Goal: Information Seeking & Learning: Learn about a topic

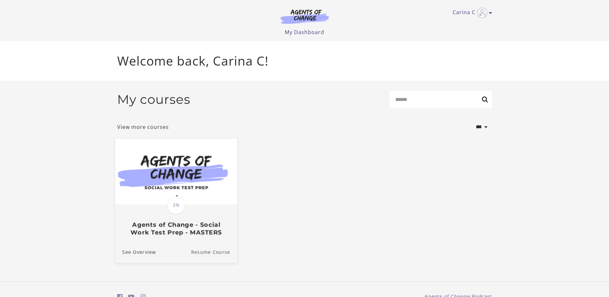
click at [205, 251] on link "Resume Course" at bounding box center [214, 252] width 46 height 22
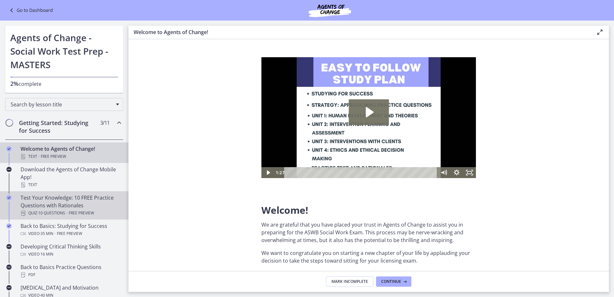
scroll to position [32, 0]
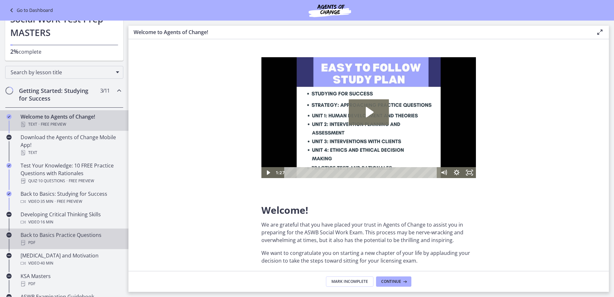
click at [71, 234] on div "Back to Basics Practice Questions PDF" at bounding box center [71, 238] width 100 height 15
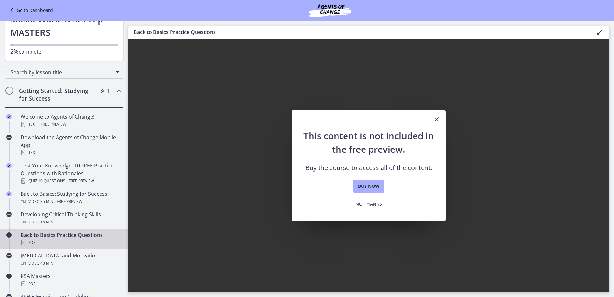
click at [438, 119] on icon "Close" at bounding box center [437, 119] width 8 height 8
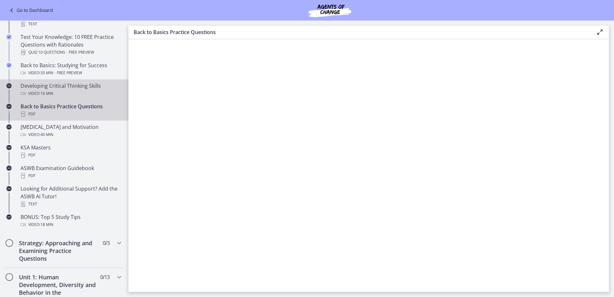
scroll to position [225, 0]
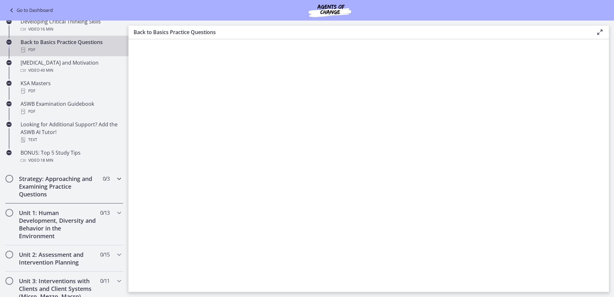
click at [58, 185] on h2 "Strategy: Approaching and Examining Practice Questions" at bounding box center [58, 186] width 78 height 23
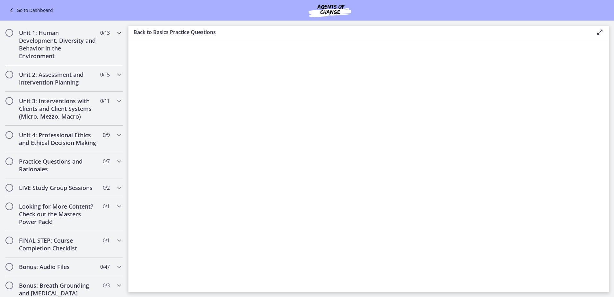
click at [77, 47] on h2 "Unit 1: Human Development, Diversity and Behavior in the Environment" at bounding box center [58, 44] width 78 height 31
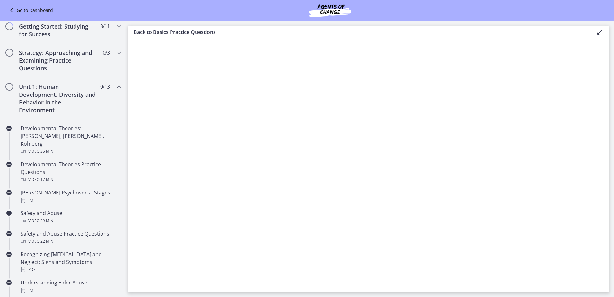
scroll to position [0, 0]
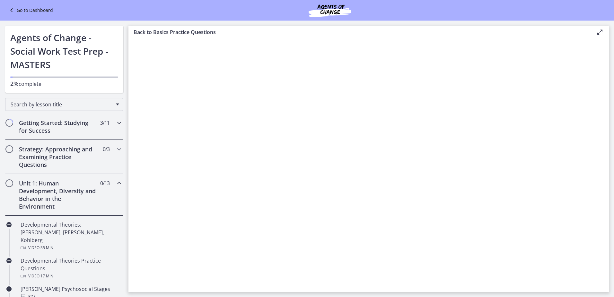
click at [61, 127] on h2 "Getting Started: Studying for Success" at bounding box center [58, 126] width 78 height 15
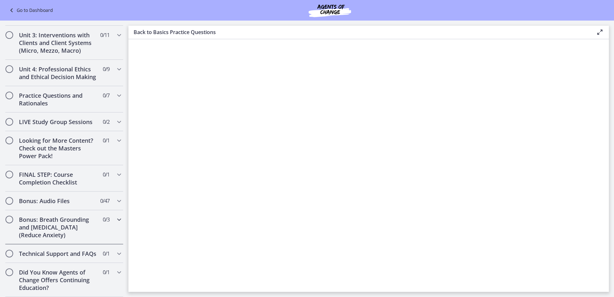
scroll to position [486, 0]
click at [57, 118] on h2 "LIVE Study Group Sessions" at bounding box center [58, 122] width 78 height 8
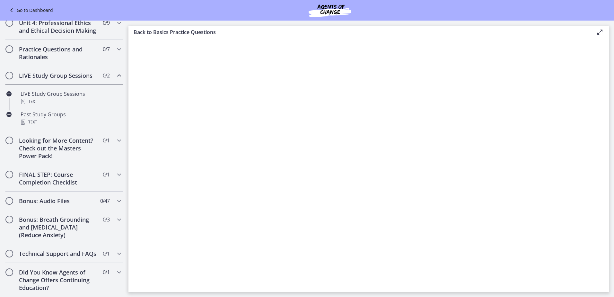
scroll to position [231, 0]
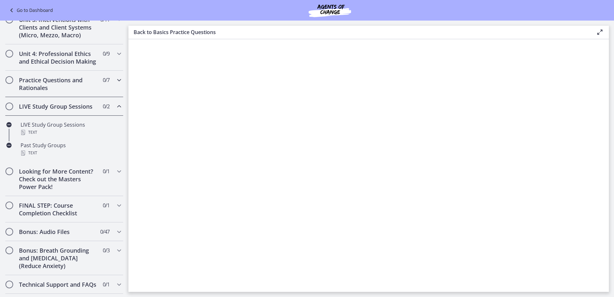
click at [55, 91] on h2 "Practice Questions and Rationales" at bounding box center [58, 83] width 78 height 15
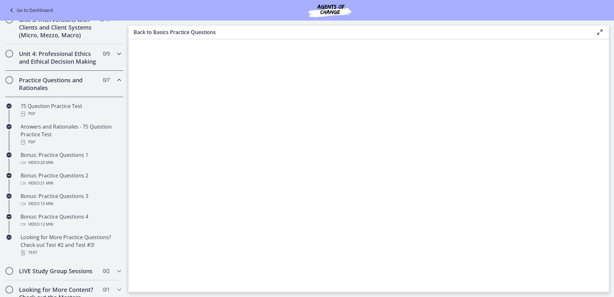
click at [55, 64] on h2 "Unit 4: Professional Ethics and Ethical Decision Making" at bounding box center [58, 57] width 78 height 15
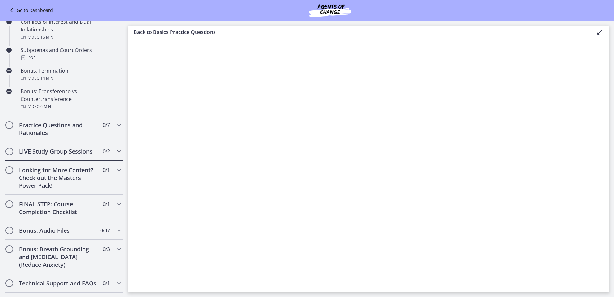
scroll to position [437, 0]
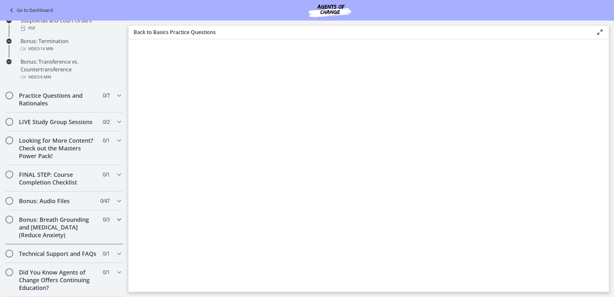
click at [65, 222] on h2 "Bonus: Breath Grounding and [MEDICAL_DATA] (Reduce Anxiety)" at bounding box center [58, 226] width 78 height 23
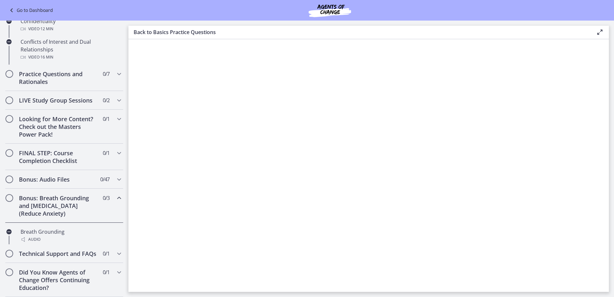
scroll to position [292, 0]
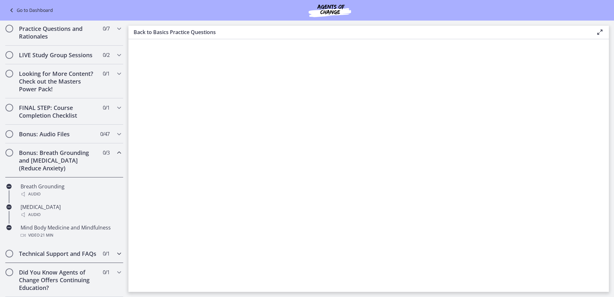
click at [61, 256] on h2 "Technical Support and FAQs" at bounding box center [58, 253] width 78 height 8
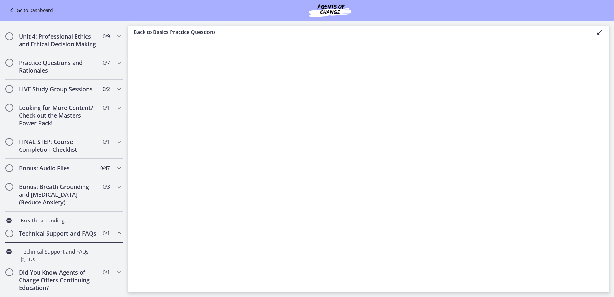
scroll to position [257, 0]
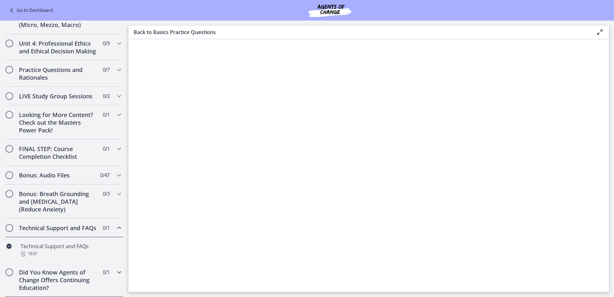
click at [60, 272] on h2 "Did You Know Agents of Change Offers Continuing Education?" at bounding box center [58, 279] width 78 height 23
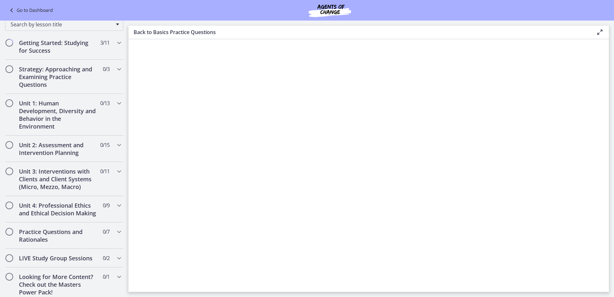
scroll to position [0, 0]
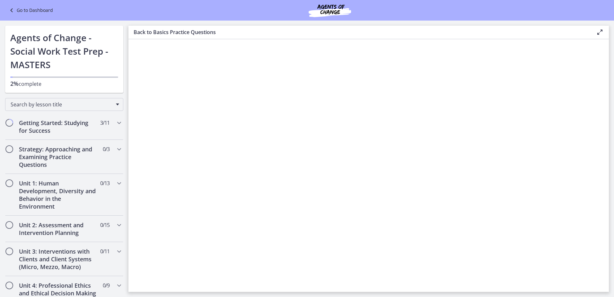
click at [181, 32] on h3 "Back to Basics Practice Questions" at bounding box center [360, 32] width 452 height 8
click at [24, 6] on link "Go to Dashboard" at bounding box center [30, 10] width 45 height 8
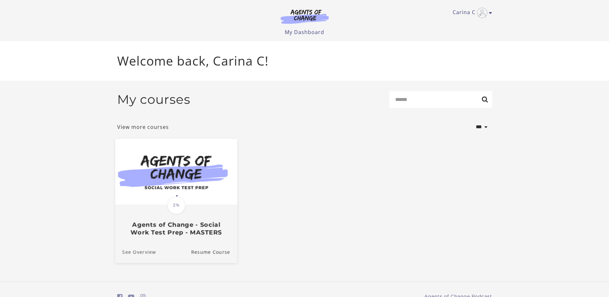
click at [138, 252] on link "See Overview" at bounding box center [135, 252] width 41 height 22
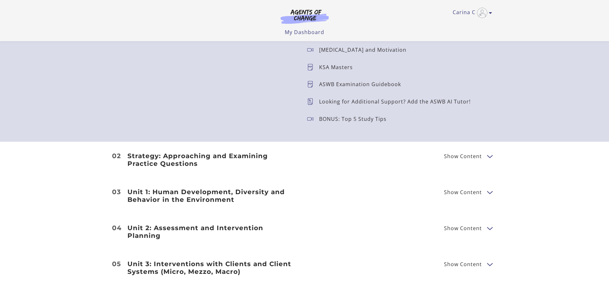
scroll to position [706, 0]
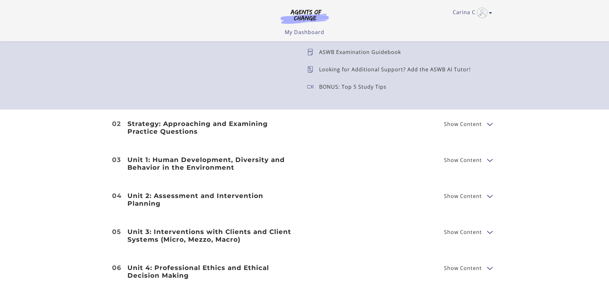
click at [478, 124] on span "Show Content" at bounding box center [463, 123] width 38 height 5
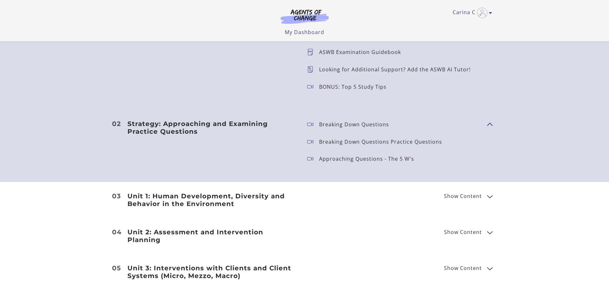
click at [310, 126] on icon at bounding box center [313, 124] width 12 height 6
click at [322, 125] on p "Breaking Down Questions" at bounding box center [356, 124] width 75 height 5
click at [309, 158] on icon at bounding box center [313, 158] width 12 height 6
click at [460, 197] on span "Show Content" at bounding box center [463, 195] width 38 height 5
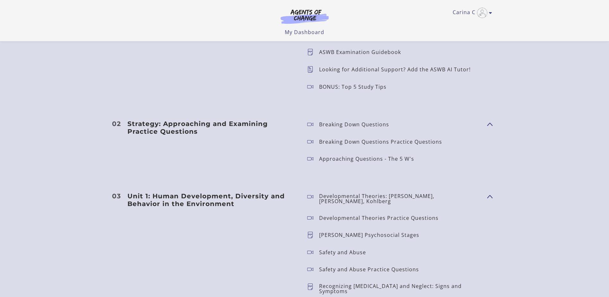
click at [383, 201] on div "Developmental Theories: Erikson, Piaget, Kohlberg" at bounding box center [400, 198] width 163 height 13
click at [308, 231] on icon at bounding box center [313, 234] width 12 height 6
click at [337, 233] on p "[PERSON_NAME] Psychosocial Stages" at bounding box center [371, 234] width 105 height 5
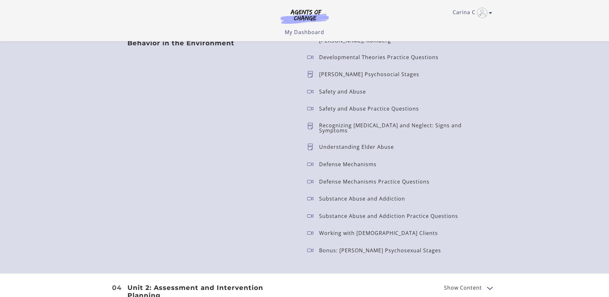
scroll to position [899, 0]
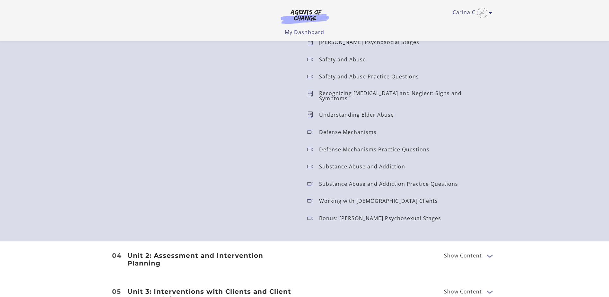
click at [348, 215] on p "Bonus: Freud's Psychosexual Stages" at bounding box center [382, 217] width 127 height 5
drag, startPoint x: 348, startPoint y: 215, endPoint x: 348, endPoint y: 199, distance: 15.7
click at [350, 199] on p "Working with LGBTQ+ Clients" at bounding box center [381, 200] width 124 height 5
click at [324, 199] on p "Working with LGBTQ+ Clients" at bounding box center [381, 200] width 124 height 5
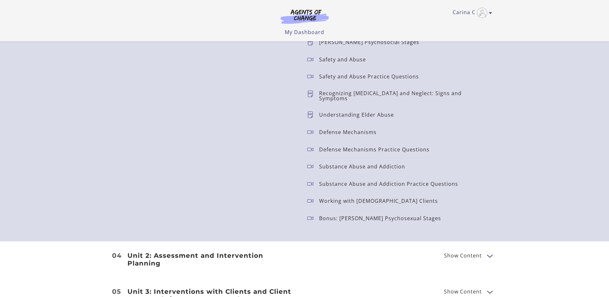
click at [236, 251] on h3 "Unit 2: Assessment and Intervention Planning" at bounding box center [212, 258] width 170 height 15
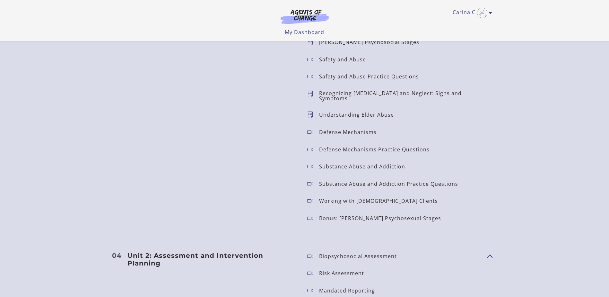
click at [324, 253] on p "Biopsychosocial Assessment" at bounding box center [360, 255] width 83 height 5
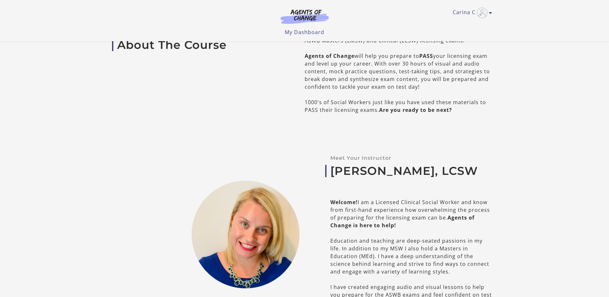
scroll to position [0, 0]
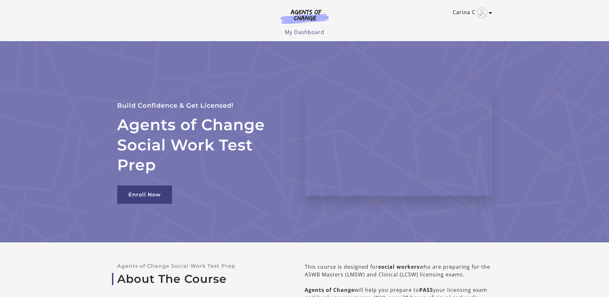
click at [492, 13] on icon "Toggle menu" at bounding box center [490, 12] width 3 height 5
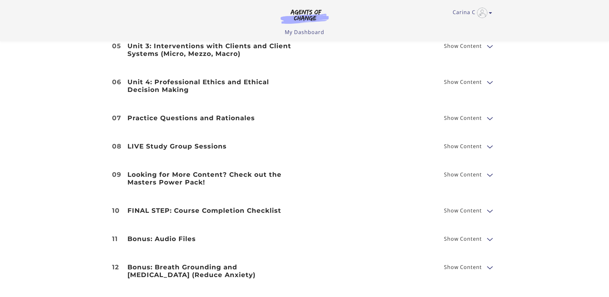
scroll to position [1541, 0]
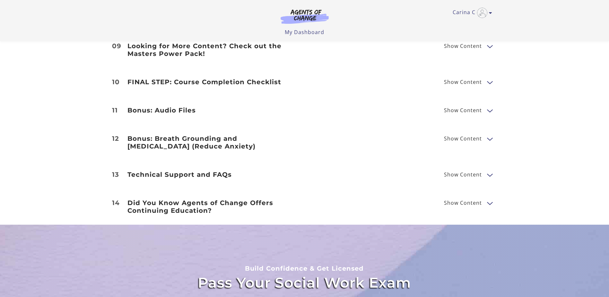
click at [177, 201] on h3 "Did You Know Agents of Change Offers Continuing Education?" at bounding box center [212, 206] width 170 height 15
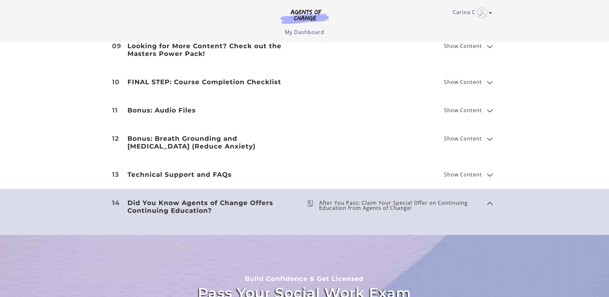
click at [177, 78] on h3 "FINAL STEP: Course Completion Checklist" at bounding box center [212, 82] width 170 height 8
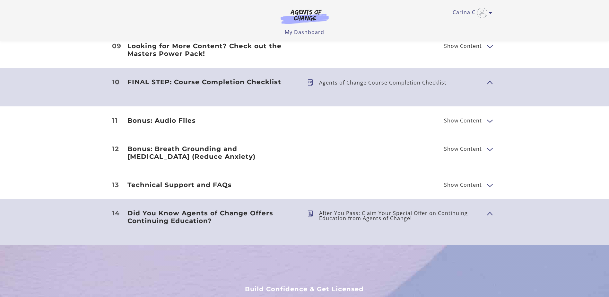
click at [316, 79] on icon at bounding box center [313, 82] width 12 height 6
click at [311, 79] on icon at bounding box center [313, 82] width 12 height 6
click at [349, 80] on p "Agents of Change Course Completion Checklist" at bounding box center [385, 82] width 133 height 5
click at [491, 78] on button "Show Content" at bounding box center [489, 82] width 5 height 8
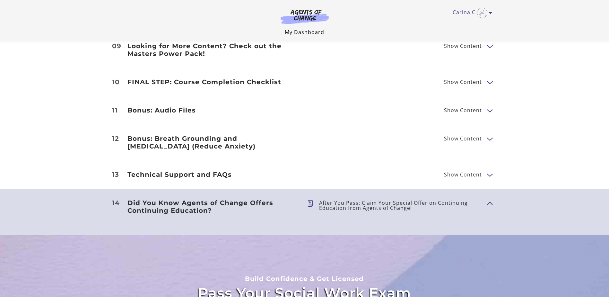
click at [318, 31] on link "My Dashboard" at bounding box center [304, 32] width 39 height 7
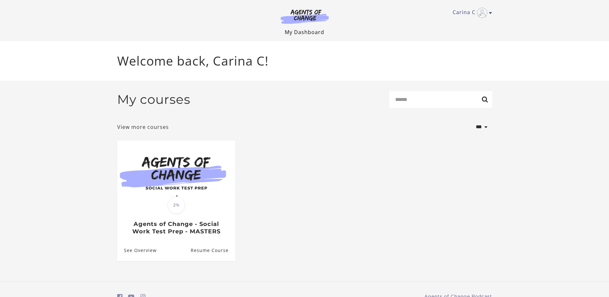
click at [317, 31] on link "My Dashboard" at bounding box center [304, 32] width 39 height 7
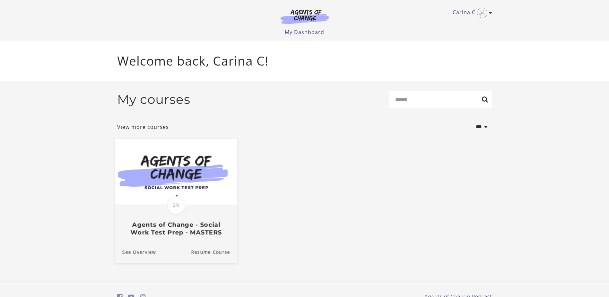
click at [155, 232] on h3 "Agents of Change - Social Work Test Prep - MASTERS" at bounding box center [176, 228] width 108 height 15
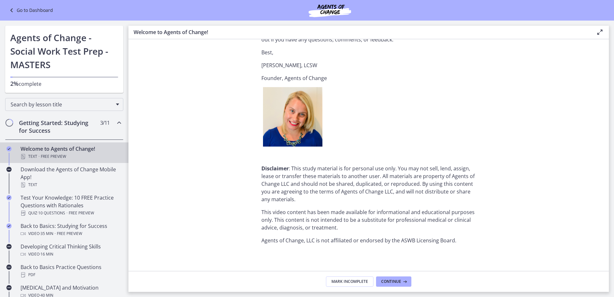
scroll to position [774, 0]
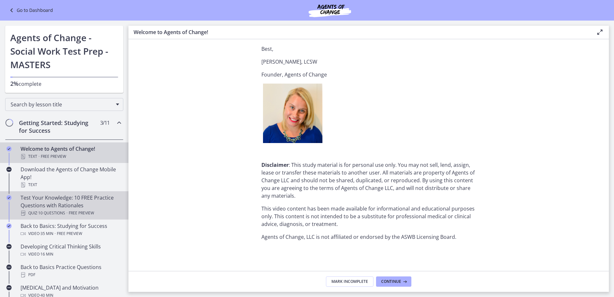
click at [43, 205] on div "Test Your Knowledge: 10 FREE Practice Questions with Rationales Quiz · 10 Quest…" at bounding box center [71, 205] width 100 height 23
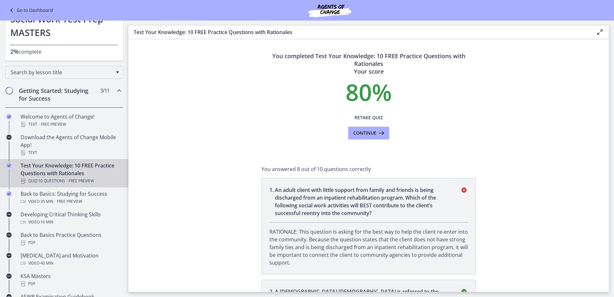
scroll to position [64, 0]
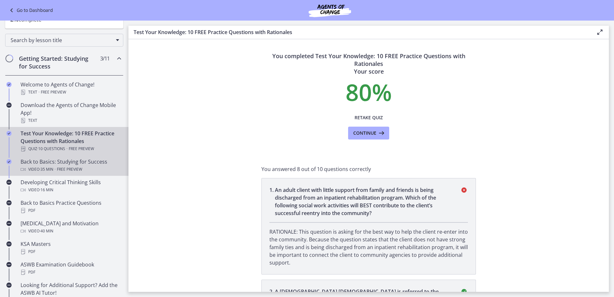
click at [35, 164] on div "Back to Basics: Studying for Success Video · 35 min · Free preview" at bounding box center [71, 165] width 100 height 15
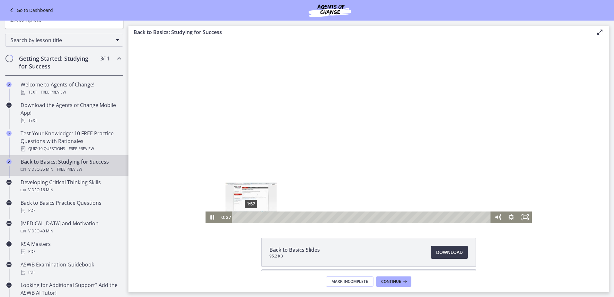
click at [249, 216] on div "1:57" at bounding box center [362, 217] width 250 height 12
click at [267, 216] on div "4:38" at bounding box center [362, 217] width 250 height 12
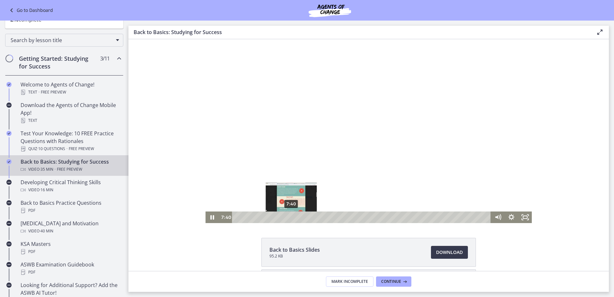
click at [289, 218] on div "7:40" at bounding box center [362, 217] width 250 height 12
drag, startPoint x: 288, startPoint y: 217, endPoint x: 197, endPoint y: 201, distance: 93.0
click at [197, 201] on div "Click for sound @keyframes VOLUME_SMALL_WAVE_FLASH { 0% { opacity: 0; } 33% { o…" at bounding box center [368, 131] width 480 height 184
click at [210, 216] on icon "Pause" at bounding box center [212, 216] width 4 height 5
click at [207, 220] on icon "Play Video" at bounding box center [212, 217] width 13 height 12
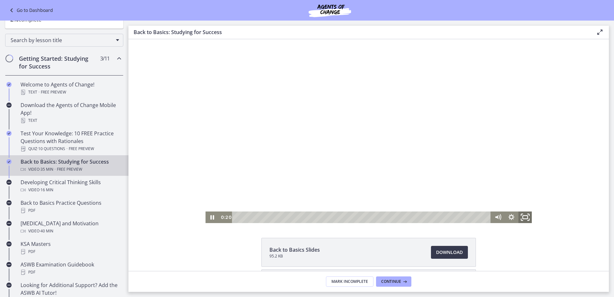
click at [523, 216] on icon "Fullscreen" at bounding box center [525, 217] width 16 height 14
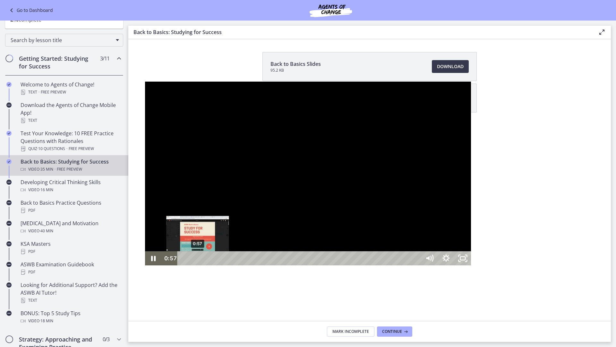
click at [184, 265] on div "0:57" at bounding box center [300, 258] width 233 height 14
click at [143, 267] on icon "Pause" at bounding box center [153, 258] width 20 height 17
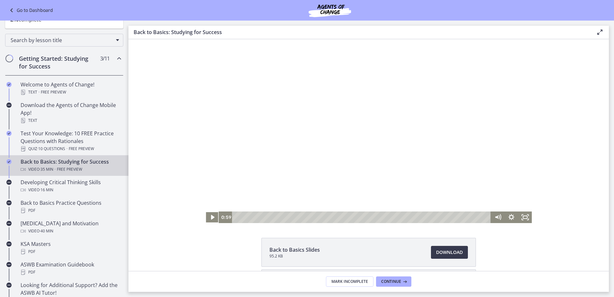
scroll to position [58, 0]
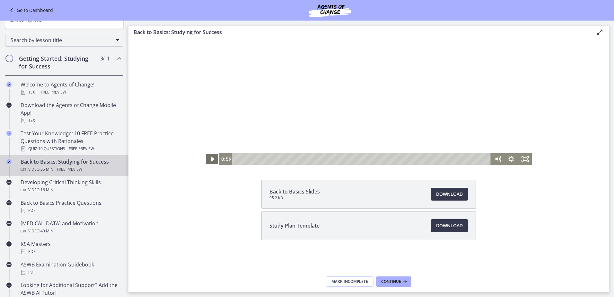
click at [211, 155] on icon "Play Video" at bounding box center [212, 159] width 13 height 12
click at [418, 227] on li "Study Plan Template Download Opens in a new window" at bounding box center [368, 225] width 214 height 29
click at [444, 223] on span "Download Opens in a new window" at bounding box center [449, 226] width 27 height 8
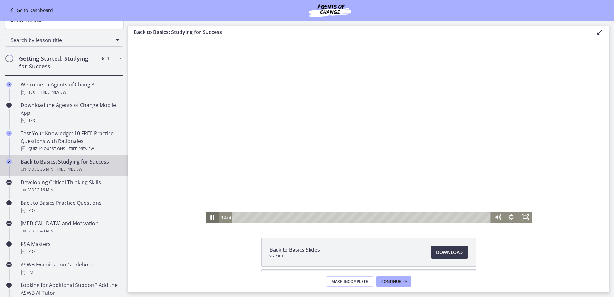
click at [210, 215] on icon "Pause" at bounding box center [212, 217] width 4 height 4
click at [205, 215] on icon "Play Video" at bounding box center [213, 217] width 16 height 14
click at [524, 215] on rect "Fullscreen" at bounding box center [525, 216] width 5 height 3
click at [259, 215] on div "3:30" at bounding box center [362, 217] width 250 height 12
click at [212, 216] on icon "Pause" at bounding box center [211, 217] width 13 height 12
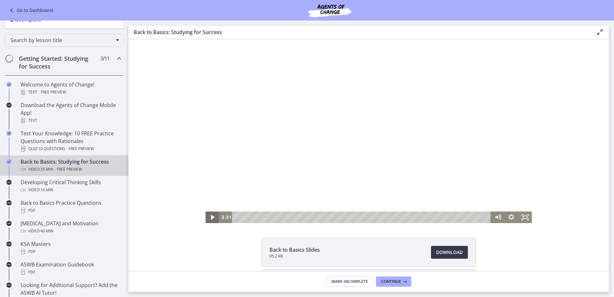
click at [211, 215] on icon "Play Video" at bounding box center [213, 217] width 4 height 5
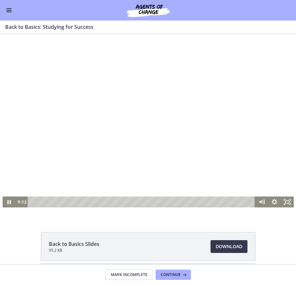
click at [26, 182] on div at bounding box center [148, 126] width 291 height 164
click at [9, 203] on icon "Play Video" at bounding box center [9, 202] width 13 height 11
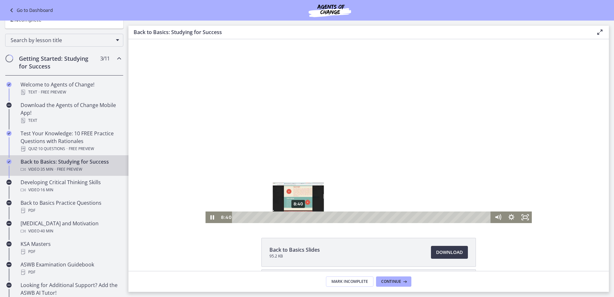
click at [296, 216] on div "8:40" at bounding box center [362, 217] width 250 height 12
click at [520, 219] on icon "Fullscreen" at bounding box center [525, 217] width 16 height 14
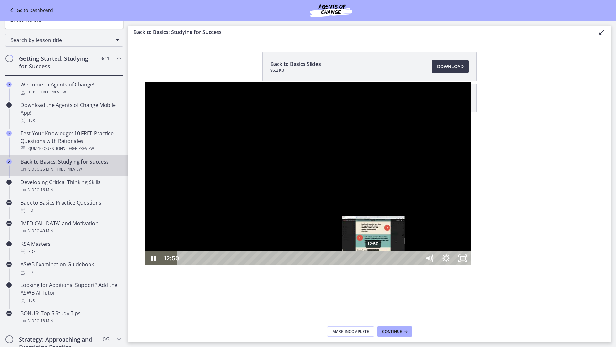
click at [229, 265] on div "12:50" at bounding box center [300, 258] width 233 height 14
click at [143, 267] on icon "Pause" at bounding box center [153, 258] width 20 height 17
click at [145, 265] on div at bounding box center [308, 174] width 327 height 184
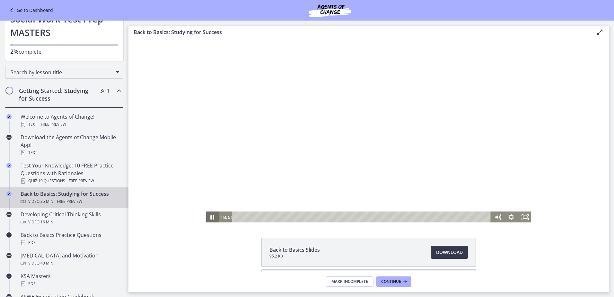
click at [210, 216] on icon "Pause" at bounding box center [212, 217] width 4 height 4
click at [211, 217] on icon "Play Video" at bounding box center [213, 217] width 4 height 5
click at [215, 220] on icon "Pause" at bounding box center [212, 217] width 16 height 14
click at [211, 217] on icon "Play Video" at bounding box center [213, 217] width 4 height 5
click at [210, 217] on icon "Pause" at bounding box center [211, 217] width 13 height 12
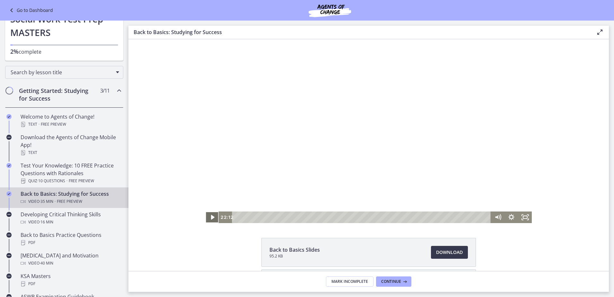
click at [211, 217] on icon "Play Video" at bounding box center [213, 217] width 4 height 5
click at [210, 218] on icon "Pause" at bounding box center [212, 217] width 16 height 14
click at [211, 218] on icon "Play Video" at bounding box center [213, 217] width 4 height 6
click at [210, 218] on icon "Pause" at bounding box center [211, 217] width 13 height 12
click at [211, 218] on icon "Play Video" at bounding box center [213, 217] width 4 height 5
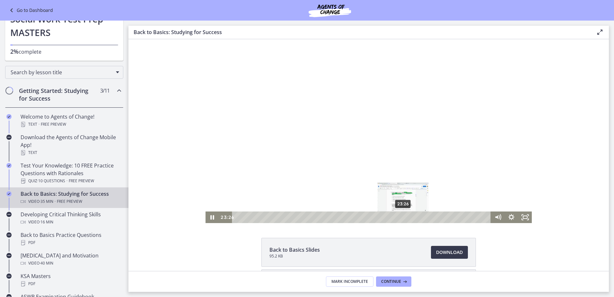
click at [401, 216] on div "23:26" at bounding box center [362, 217] width 250 height 12
click at [403, 216] on div "23:48" at bounding box center [362, 217] width 250 height 12
click at [405, 216] on div "24:01" at bounding box center [362, 217] width 250 height 12
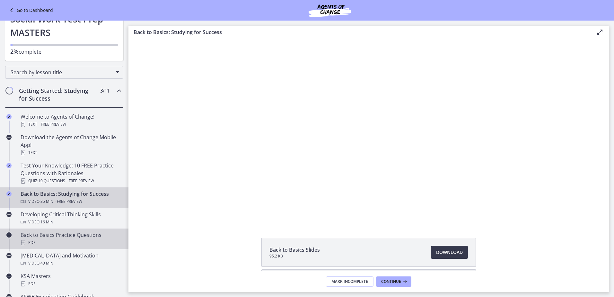
scroll to position [64, 0]
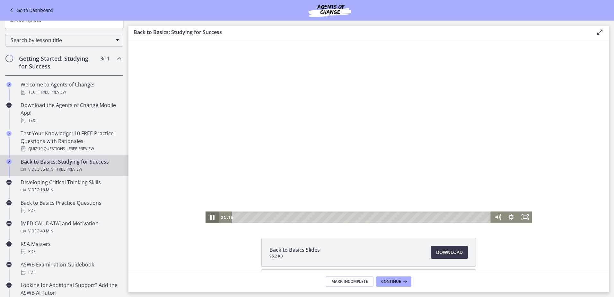
click at [208, 214] on icon "Pause" at bounding box center [212, 217] width 16 height 14
click at [209, 214] on icon "Play Video" at bounding box center [212, 217] width 13 height 12
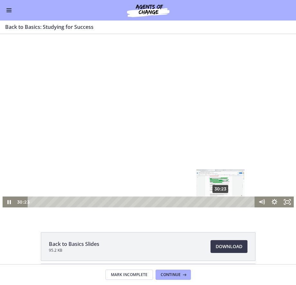
click at [218, 203] on div "Playbar" at bounding box center [220, 202] width 4 height 4
click at [217, 203] on div "Playbar" at bounding box center [219, 202] width 4 height 4
click at [216, 202] on div "Playbar" at bounding box center [218, 202] width 4 height 4
click at [214, 202] on div "Playbar" at bounding box center [216, 202] width 4 height 4
click at [215, 202] on div "Playbar" at bounding box center [217, 202] width 4 height 4
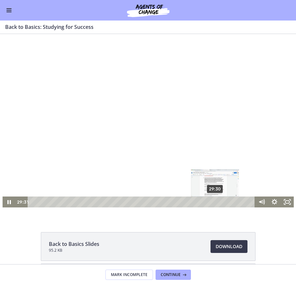
click at [213, 202] on div "Playbar" at bounding box center [215, 202] width 4 height 4
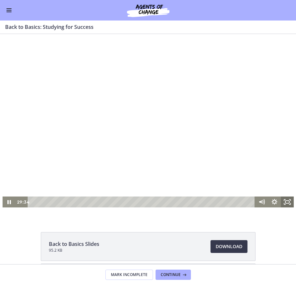
click at [284, 197] on icon "Fullscreen" at bounding box center [286, 202] width 13 height 11
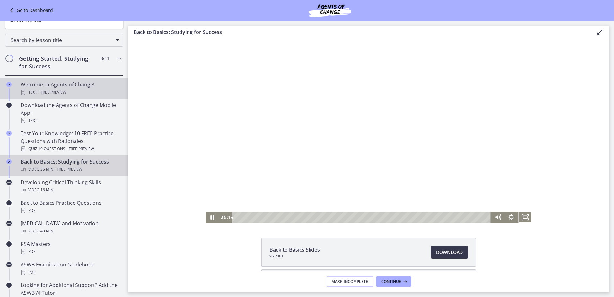
scroll to position [0, 0]
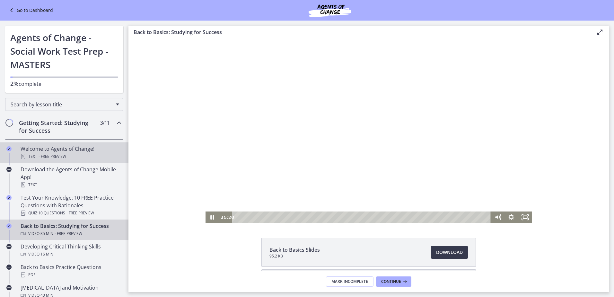
click at [60, 151] on div "Welcome to Agents of Change! Text · Free preview" at bounding box center [71, 152] width 100 height 15
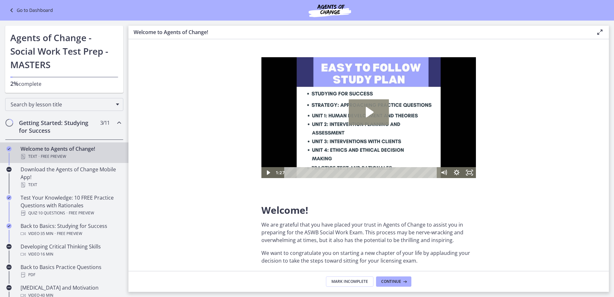
click at [366, 115] on icon "Play Video: c1o6hcmjueu5qasqsu00.mp4" at bounding box center [370, 112] width 8 height 10
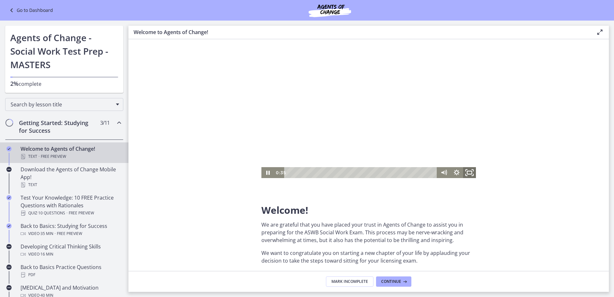
click at [463, 173] on icon "Fullscreen" at bounding box center [469, 172] width 15 height 13
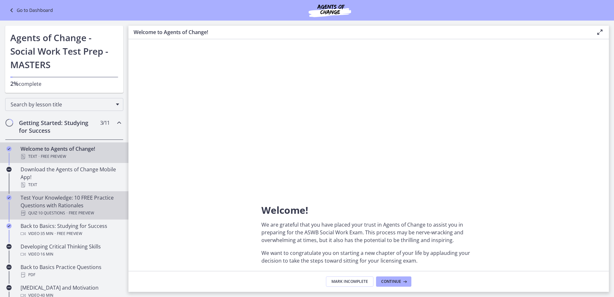
click at [43, 206] on div "Test Your Knowledge: 10 FREE Practice Questions with Rationales Quiz · 10 Quest…" at bounding box center [71, 205] width 100 height 23
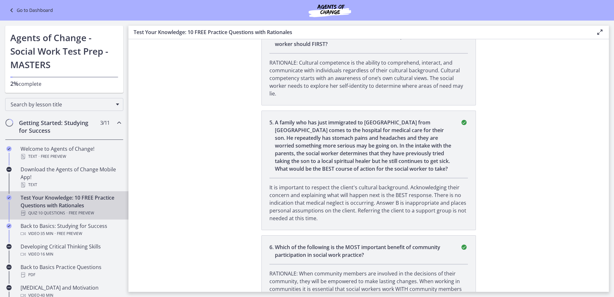
click at [117, 122] on icon "Chapters" at bounding box center [119, 123] width 8 height 8
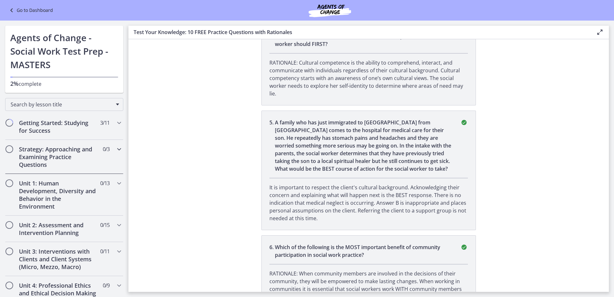
click at [111, 145] on div "Strategy: Approaching and Examining Practice Questions 0 / 3 Completed" at bounding box center [64, 157] width 118 height 34
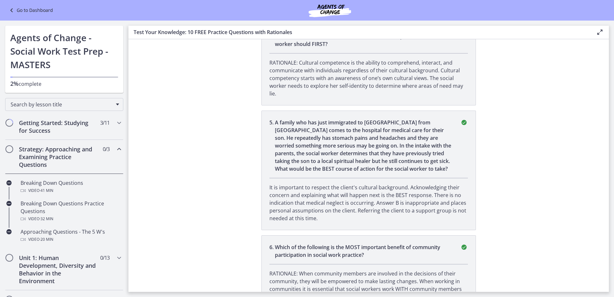
click at [111, 145] on div "Strategy: Approaching and Examining Practice Questions 0 / 3 Completed" at bounding box center [64, 157] width 118 height 34
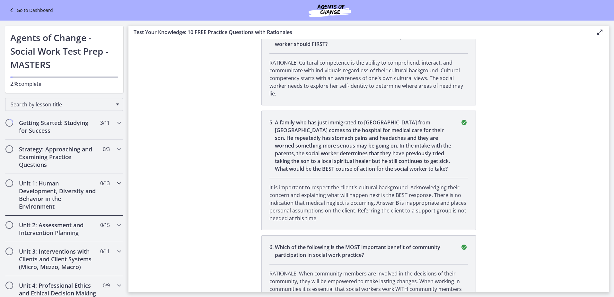
click at [115, 181] on icon "Chapters" at bounding box center [119, 183] width 8 height 8
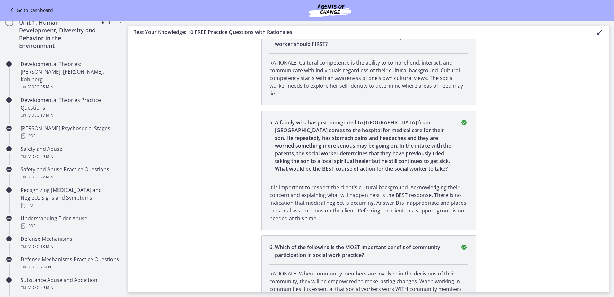
scroll to position [32, 0]
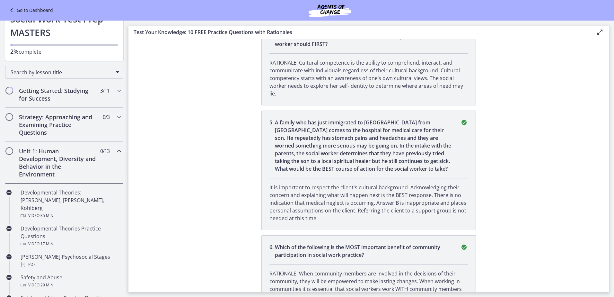
click at [118, 152] on div "Unit 1: Human Development, Diversity and Behavior in the Environment 0 / 13 Com…" at bounding box center [64, 163] width 118 height 42
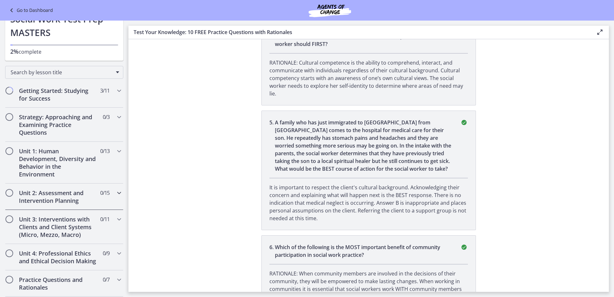
click at [119, 192] on div "Unit 2: Assessment and Intervention Planning 0 / 15 Completed" at bounding box center [64, 196] width 128 height 26
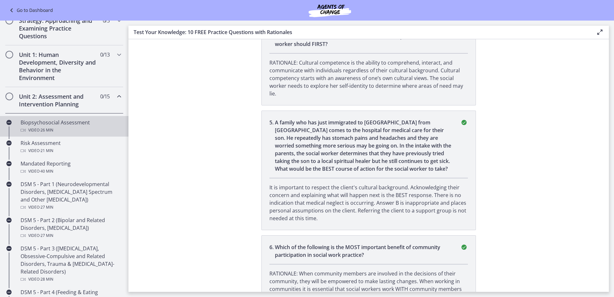
scroll to position [64, 0]
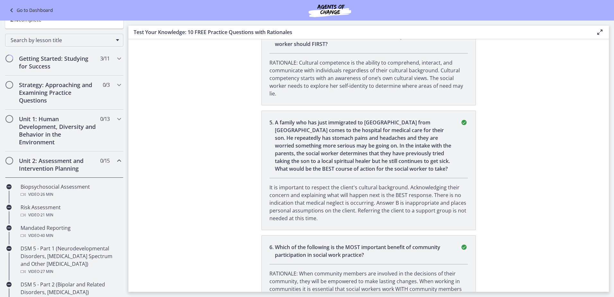
click at [115, 160] on icon "Chapters" at bounding box center [119, 161] width 8 height 8
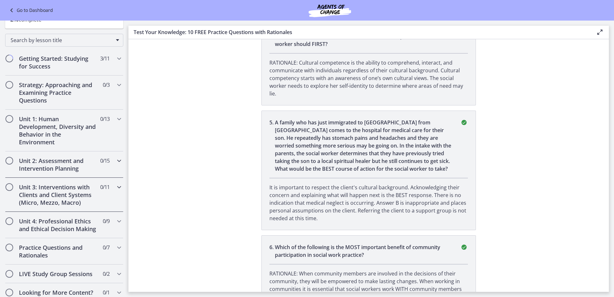
scroll to position [96, 0]
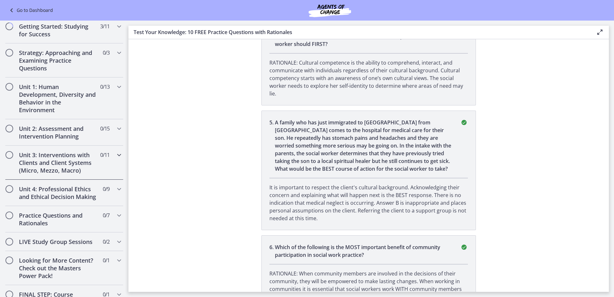
click at [96, 163] on div "Unit 3: Interventions with Clients and Client Systems (Micro, Mezzo, Macro) 0 /…" at bounding box center [64, 162] width 118 height 34
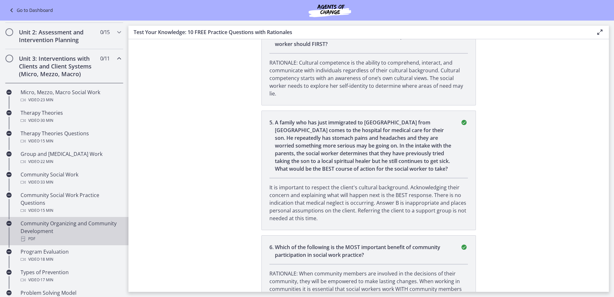
scroll to position [64, 0]
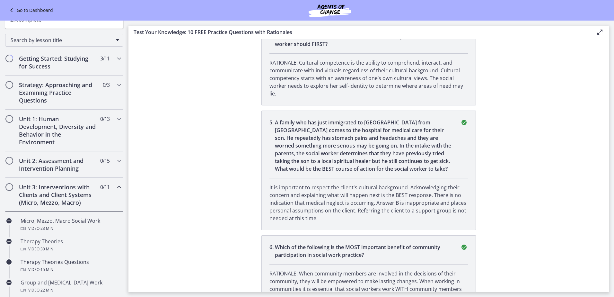
click at [115, 187] on icon "Chapters" at bounding box center [119, 187] width 8 height 8
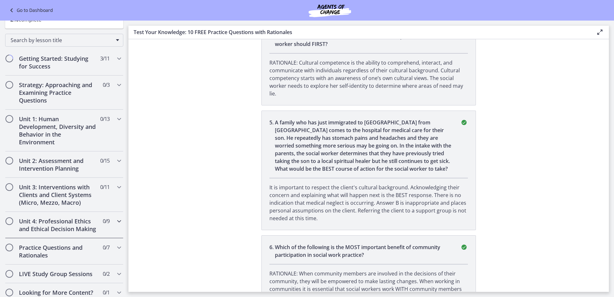
click at [115, 218] on icon "Chapters" at bounding box center [119, 221] width 8 height 8
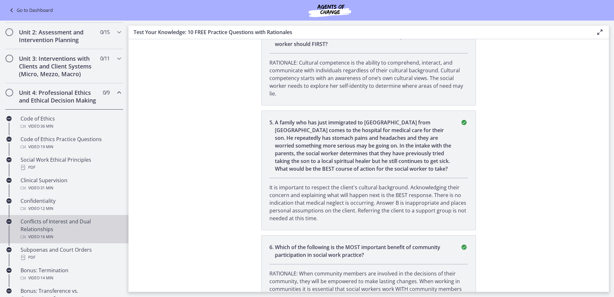
scroll to position [257, 0]
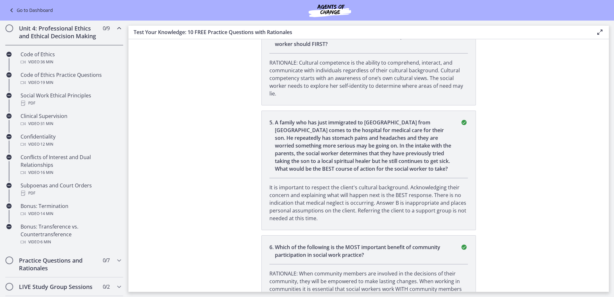
click at [115, 31] on icon "Chapters" at bounding box center [119, 28] width 8 height 8
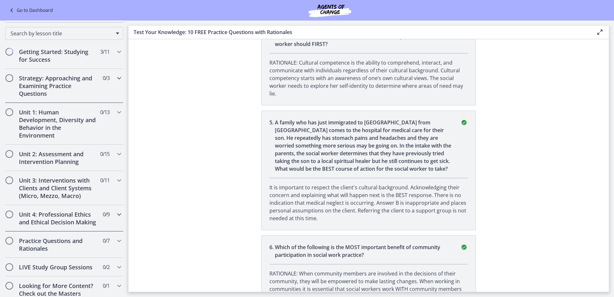
scroll to position [135, 0]
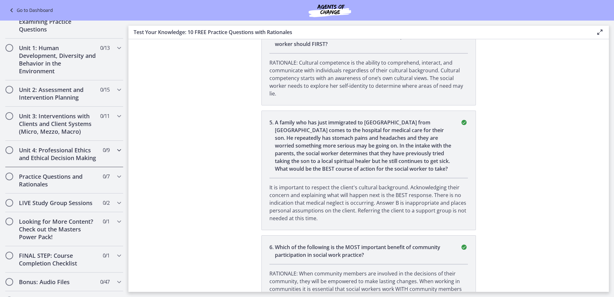
click at [104, 149] on span "0 / 9 Completed" at bounding box center [106, 150] width 7 height 8
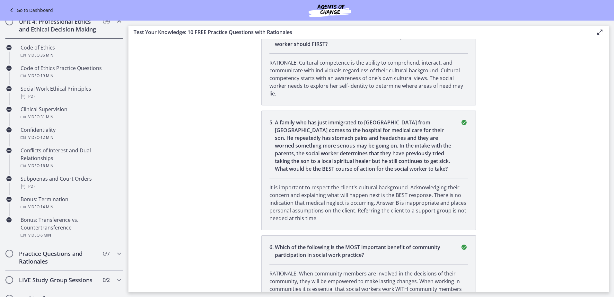
scroll to position [167, 0]
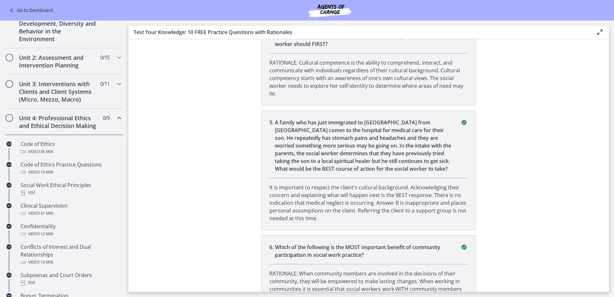
click at [115, 119] on icon "Chapters" at bounding box center [119, 118] width 8 height 8
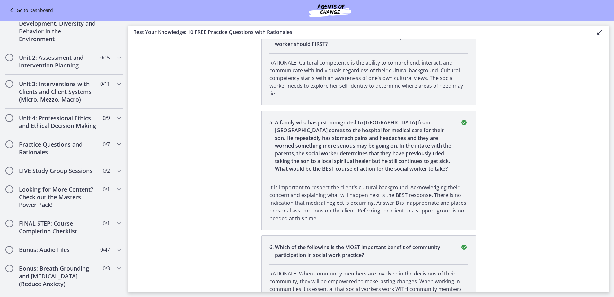
click at [115, 148] on icon "Chapters" at bounding box center [119, 144] width 8 height 8
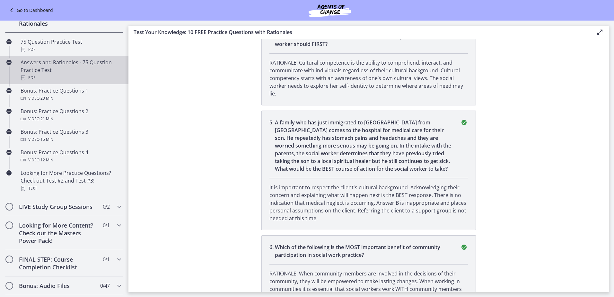
scroll to position [231, 0]
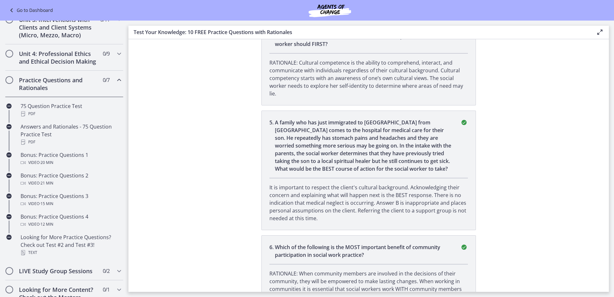
click at [116, 84] on icon "Chapters" at bounding box center [119, 80] width 8 height 8
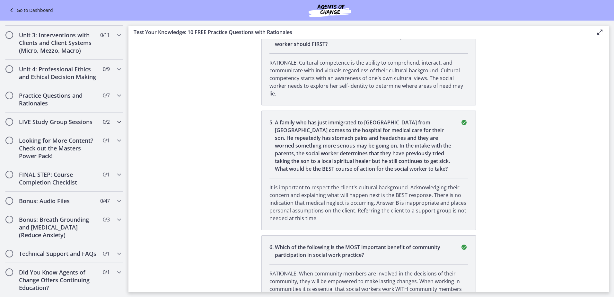
click at [115, 118] on icon "Chapters" at bounding box center [119, 122] width 8 height 8
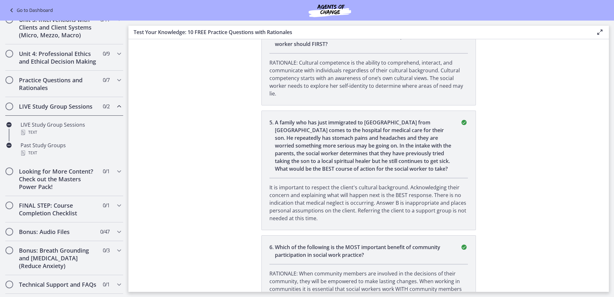
click at [115, 110] on icon "Chapters" at bounding box center [119, 106] width 8 height 8
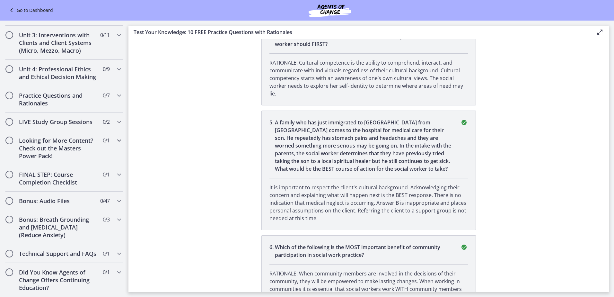
click at [109, 132] on div "Looking for More Content? Check out the Masters Power Pack! 0 / 1 Completed" at bounding box center [64, 148] width 118 height 34
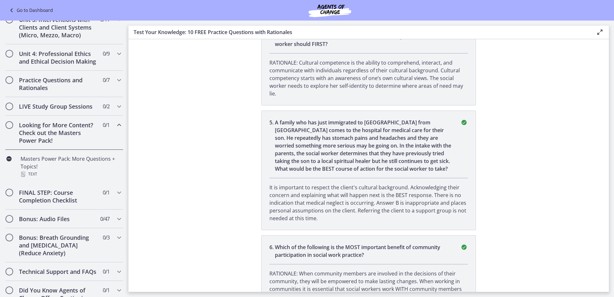
click at [109, 132] on div "Looking for More Content? Check out the Masters Power Pack! 0 / 1 Completed" at bounding box center [64, 133] width 118 height 34
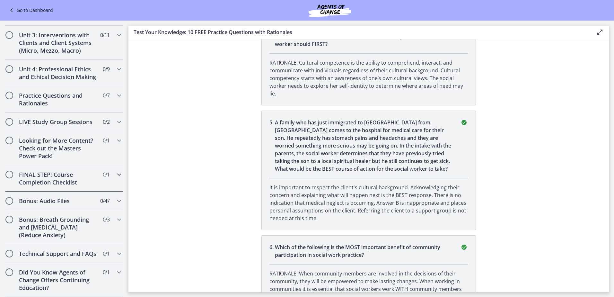
click at [104, 170] on span "0 / 1 Completed" at bounding box center [106, 174] width 7 height 8
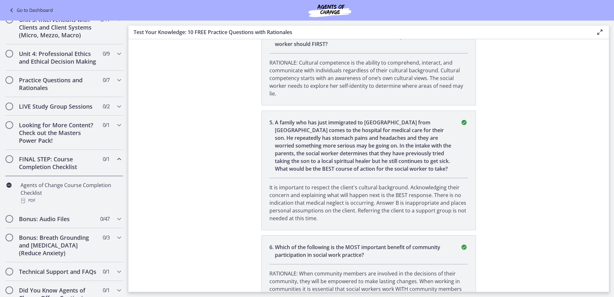
click at [104, 163] on span "0 / 1 Completed" at bounding box center [106, 159] width 7 height 8
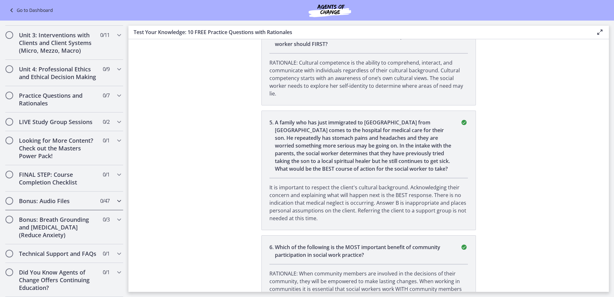
click at [107, 193] on div "Bonus: Audio Files 0 / 47 Completed" at bounding box center [64, 200] width 118 height 19
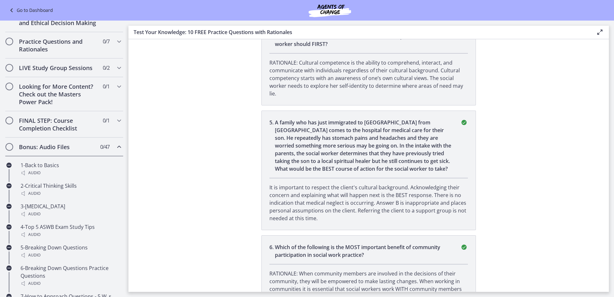
scroll to position [238, 0]
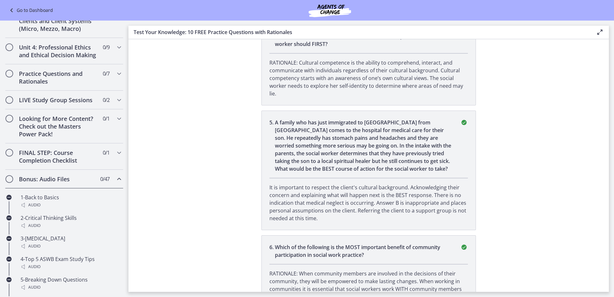
click at [110, 185] on div "Bonus: Audio Files 0 / 47 Completed" at bounding box center [64, 179] width 118 height 19
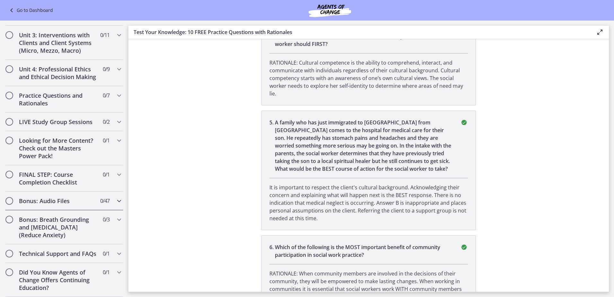
scroll to position [231, 0]
click at [110, 217] on div "Bonus: Breath Grounding and [MEDICAL_DATA] (Reduce Anxiety) 0 / 3 Completed" at bounding box center [64, 227] width 118 height 34
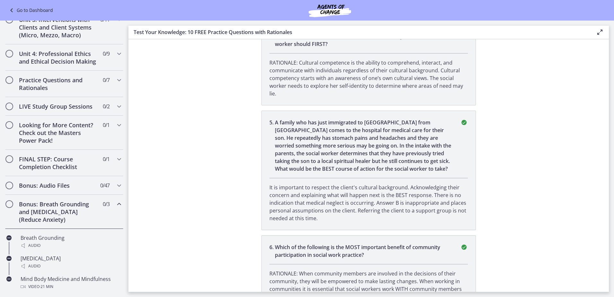
scroll to position [296, 0]
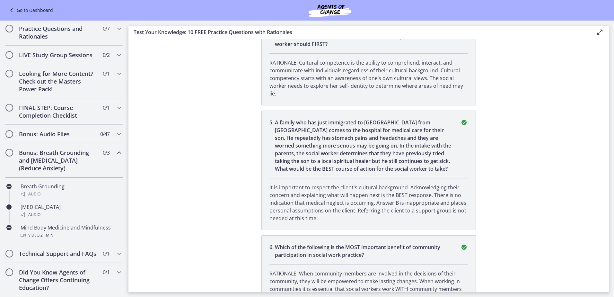
click at [115, 149] on icon "Chapters" at bounding box center [119, 153] width 8 height 8
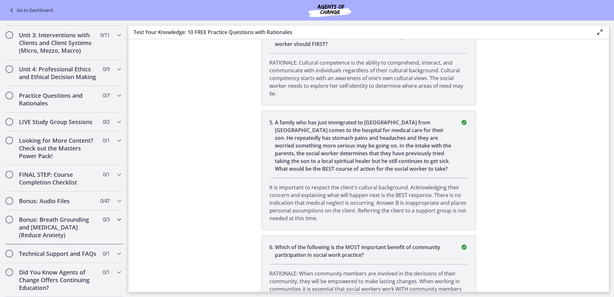
scroll to position [231, 0]
click at [106, 250] on div "Technical Support and FAQs 0 / 1 Completed" at bounding box center [64, 253] width 118 height 19
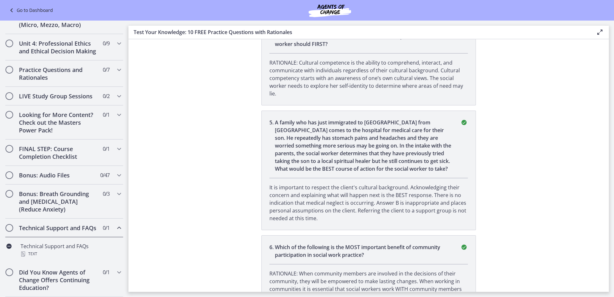
click at [109, 218] on div "Technical Support and FAQs 0 / 1 Completed" at bounding box center [64, 227] width 118 height 19
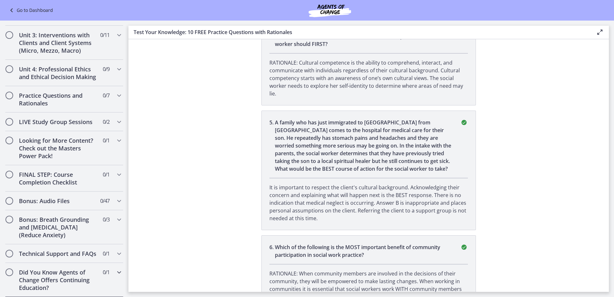
click at [107, 281] on div "Did You Know Agents of Change Offers Continuing Education? 0 / 1 Completed" at bounding box center [64, 280] width 118 height 34
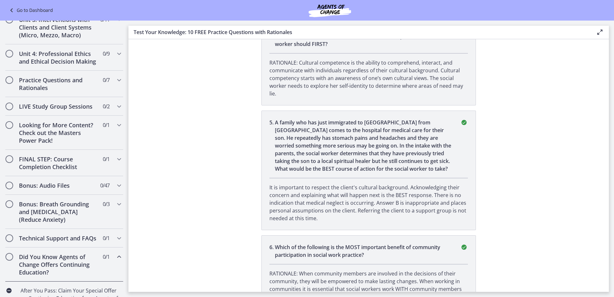
scroll to position [273, 0]
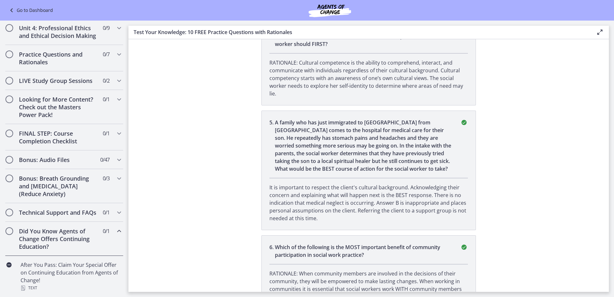
click at [115, 229] on icon "Chapters" at bounding box center [119, 231] width 8 height 8
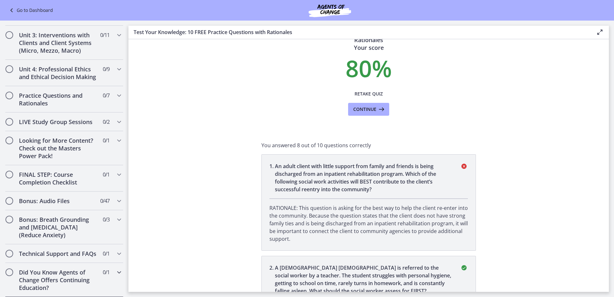
scroll to position [0, 0]
